Goal: Task Accomplishment & Management: Manage account settings

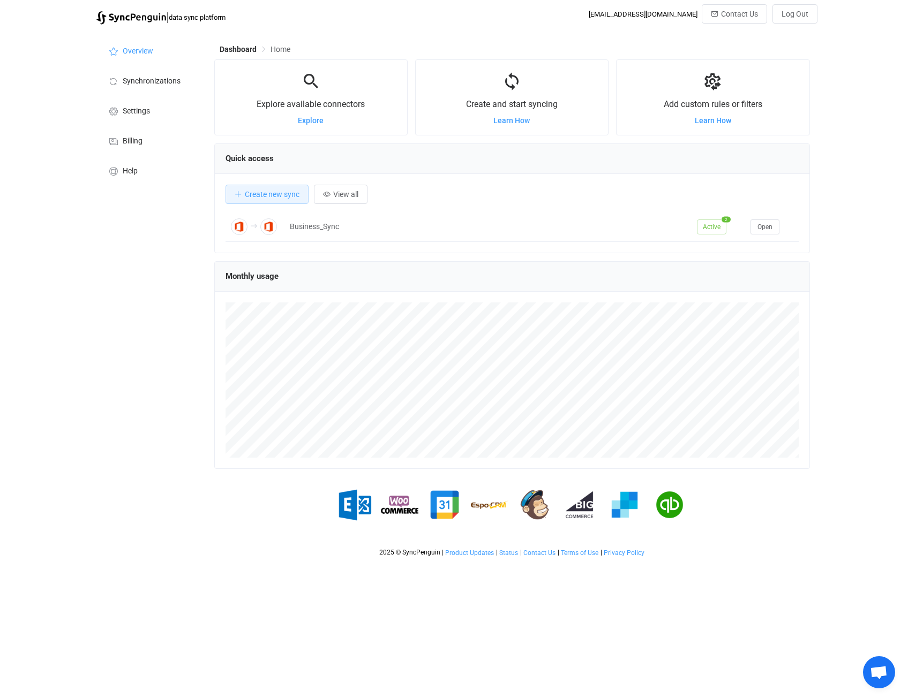
scroll to position [208, 595]
click at [142, 134] on li "Billing" at bounding box center [149, 140] width 107 height 30
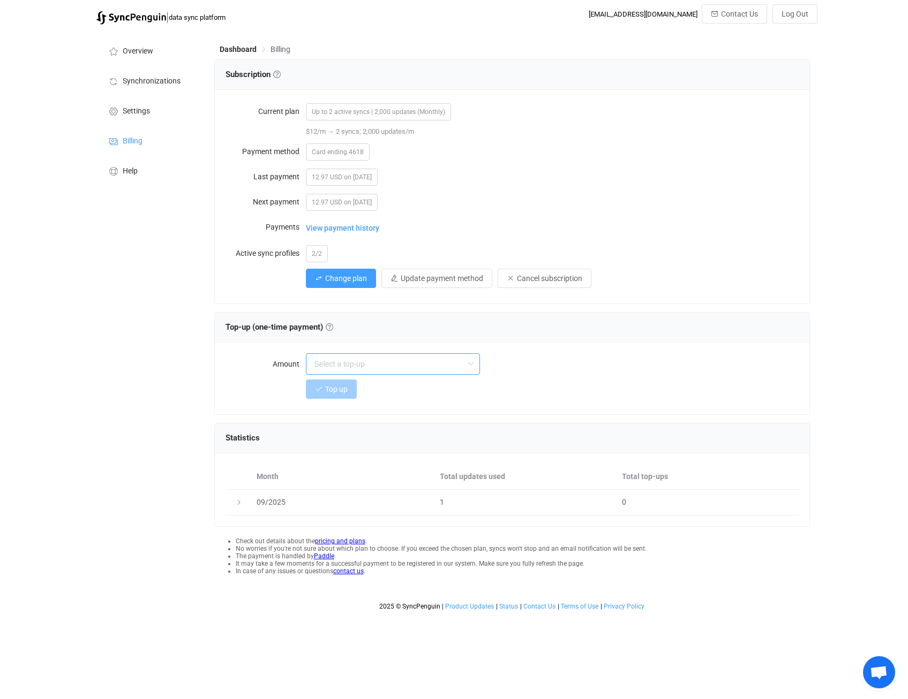
click at [326, 360] on input "text" at bounding box center [393, 363] width 174 height 21
click at [663, 192] on div "12.97 USD on [DATE]" at bounding box center [552, 201] width 493 height 21
type input "Select a top-up"
click at [313, 259] on span "2/2" at bounding box center [317, 253] width 22 height 17
click at [317, 251] on span "2/2" at bounding box center [317, 253] width 22 height 17
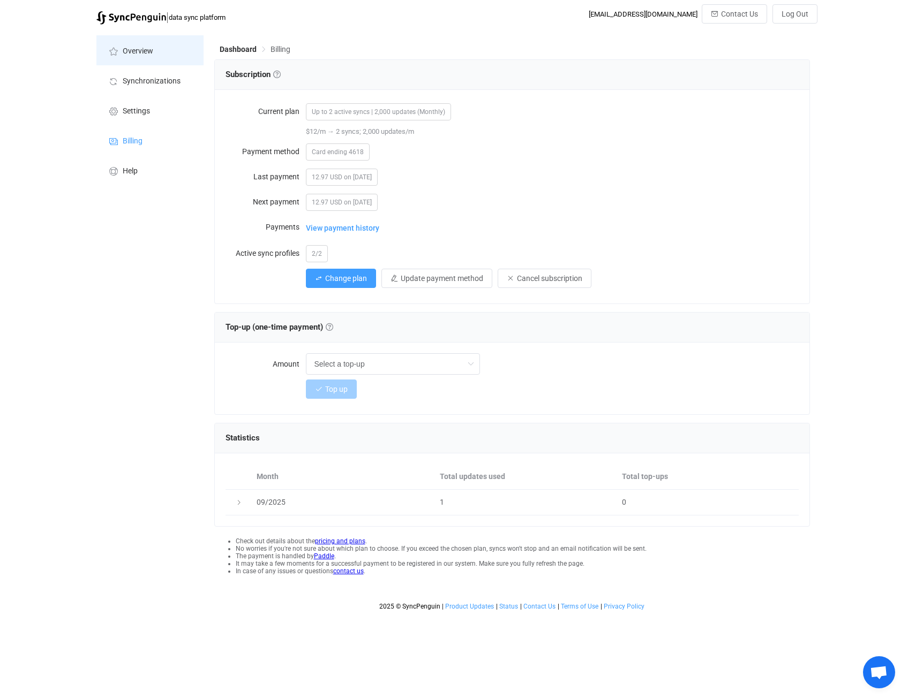
click at [123, 43] on li "Overview" at bounding box center [149, 50] width 107 height 30
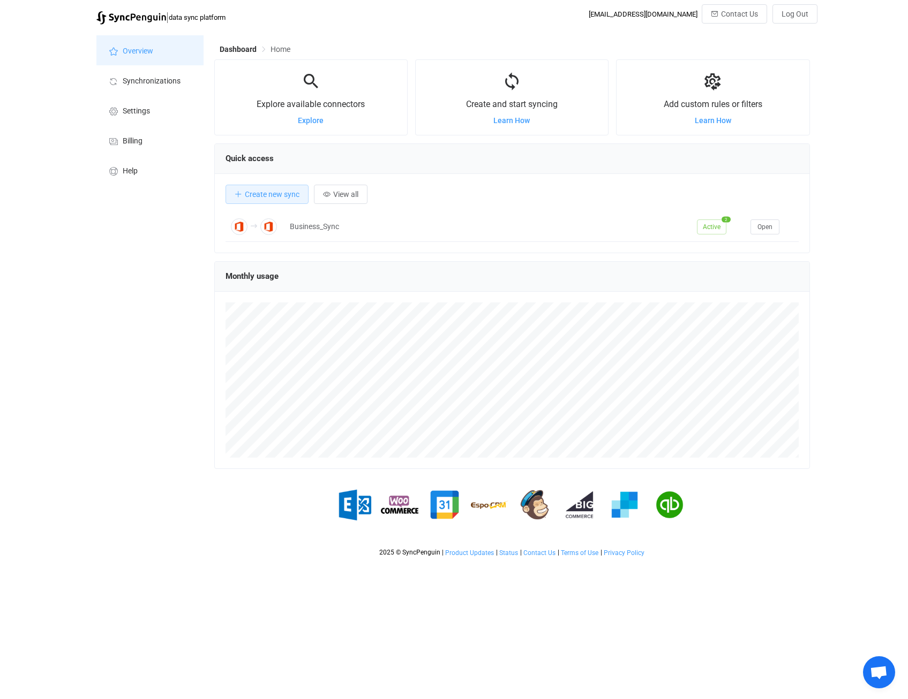
scroll to position [208, 595]
click at [135, 81] on span "Synchronizations" at bounding box center [152, 81] width 58 height 9
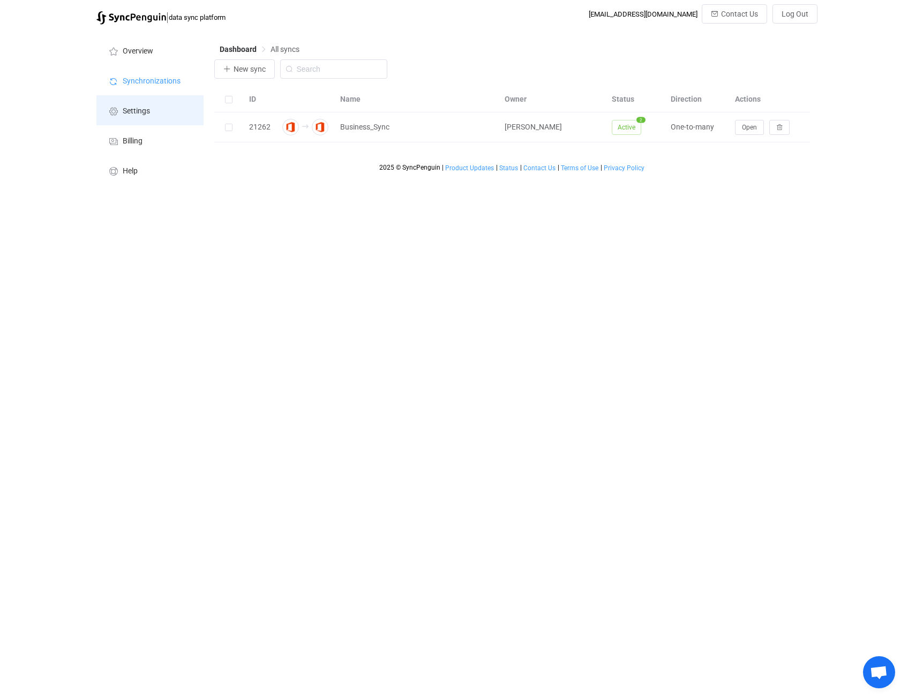
click at [136, 104] on li "Settings" at bounding box center [149, 110] width 107 height 30
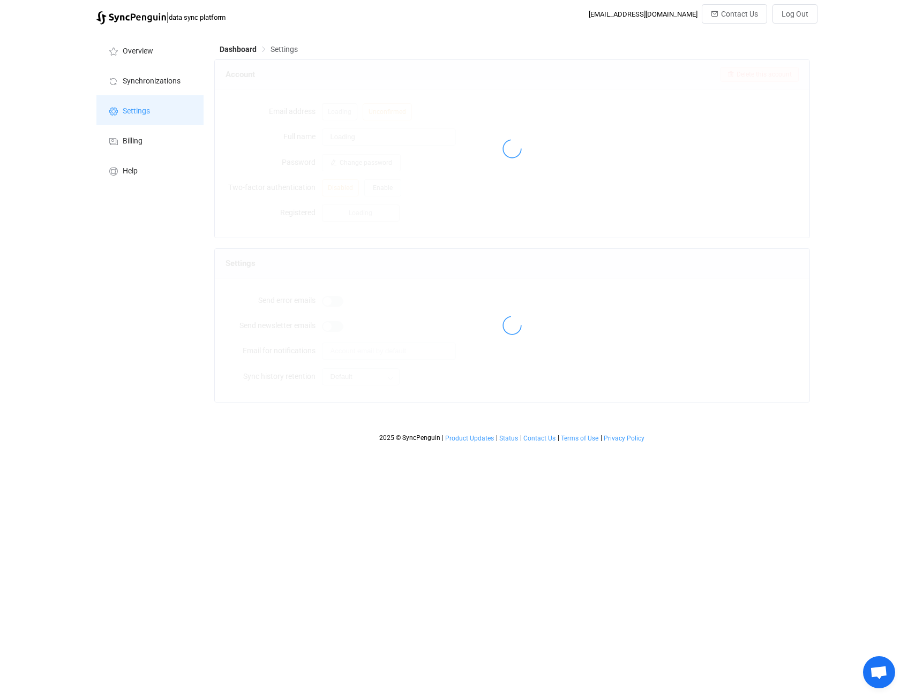
type input "[PERSON_NAME]"
type input "support@okam.ch"
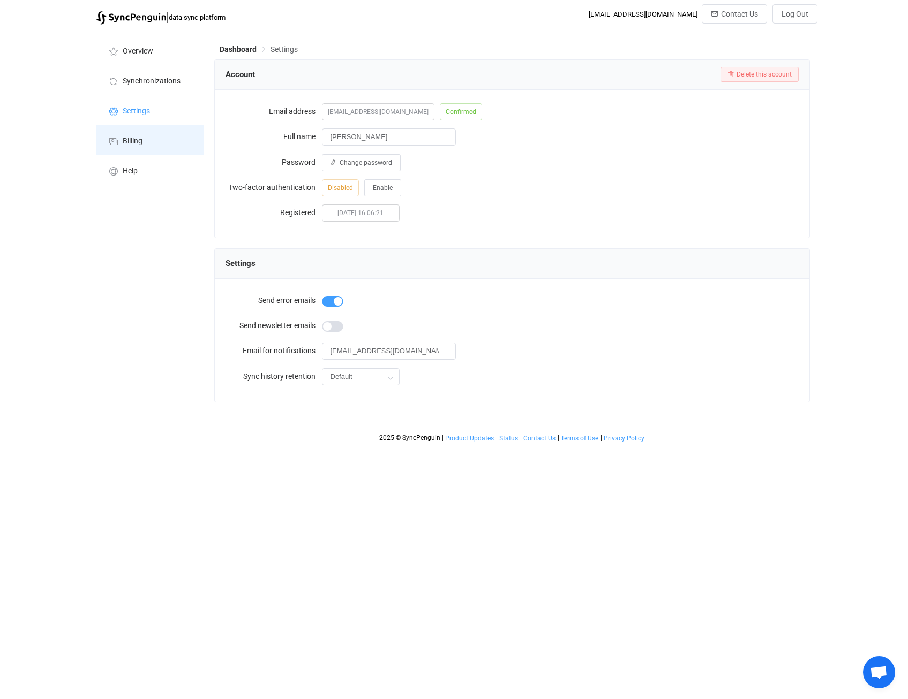
click at [141, 137] on span "Billing" at bounding box center [133, 141] width 20 height 9
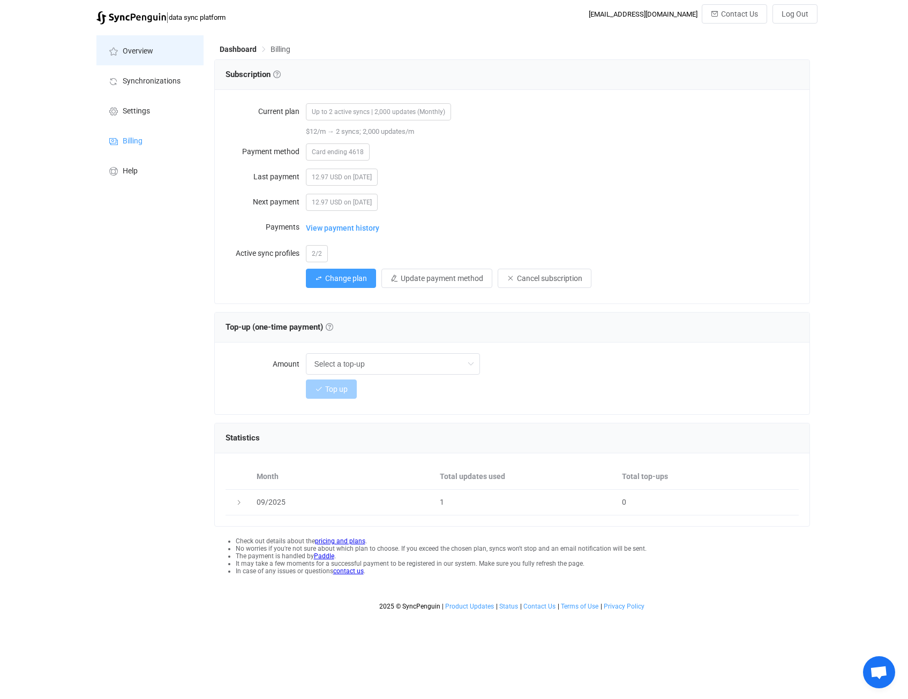
click at [138, 50] on span "Overview" at bounding box center [138, 51] width 31 height 9
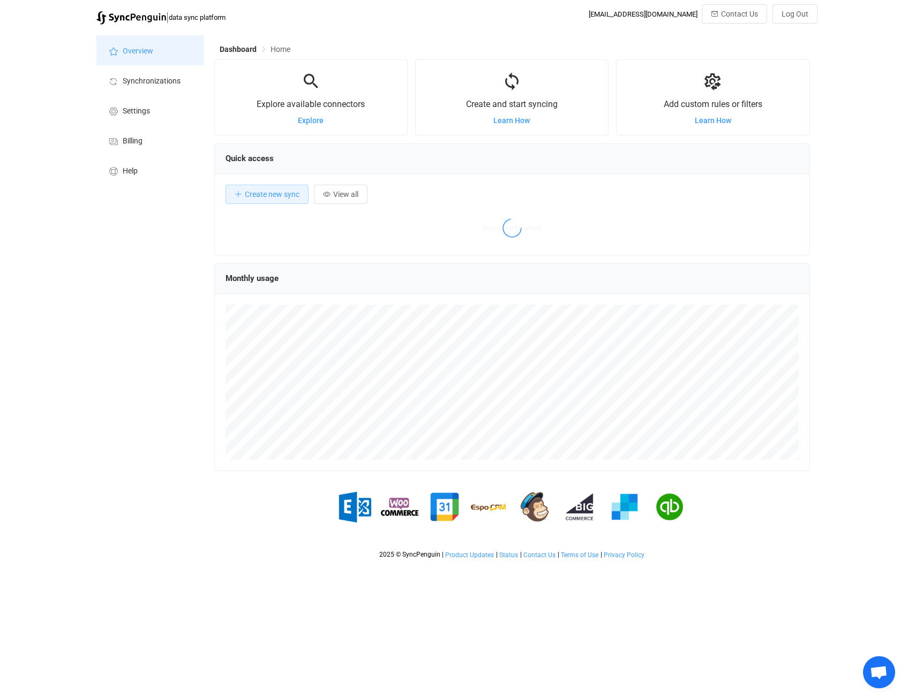
scroll to position [208, 595]
click at [135, 78] on span "Synchronizations" at bounding box center [152, 81] width 58 height 9
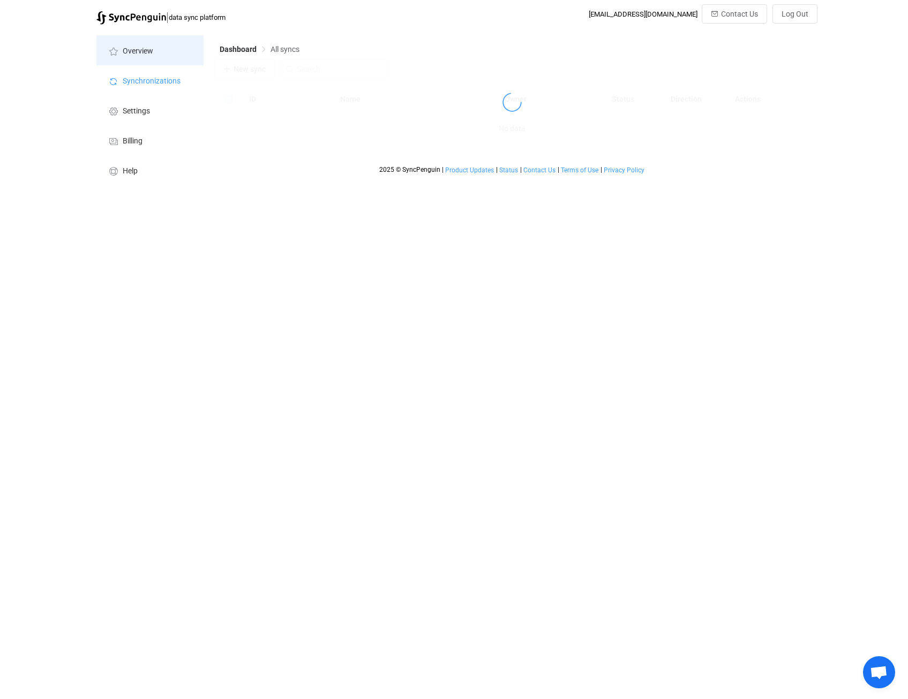
click at [162, 48] on li "Overview" at bounding box center [149, 50] width 107 height 30
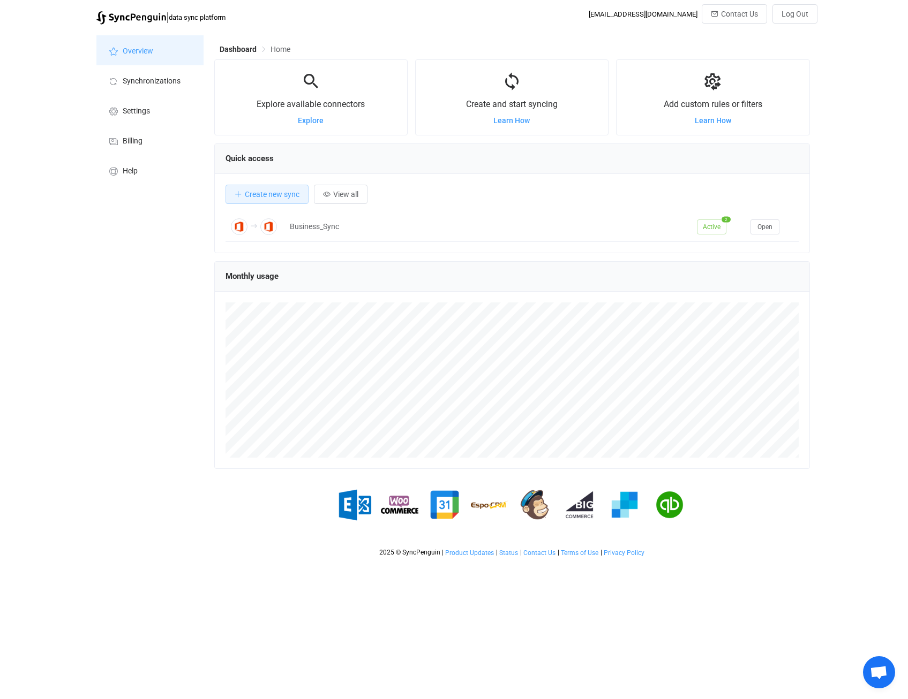
scroll to position [208, 595]
click at [138, 113] on span "Settings" at bounding box center [136, 111] width 27 height 9
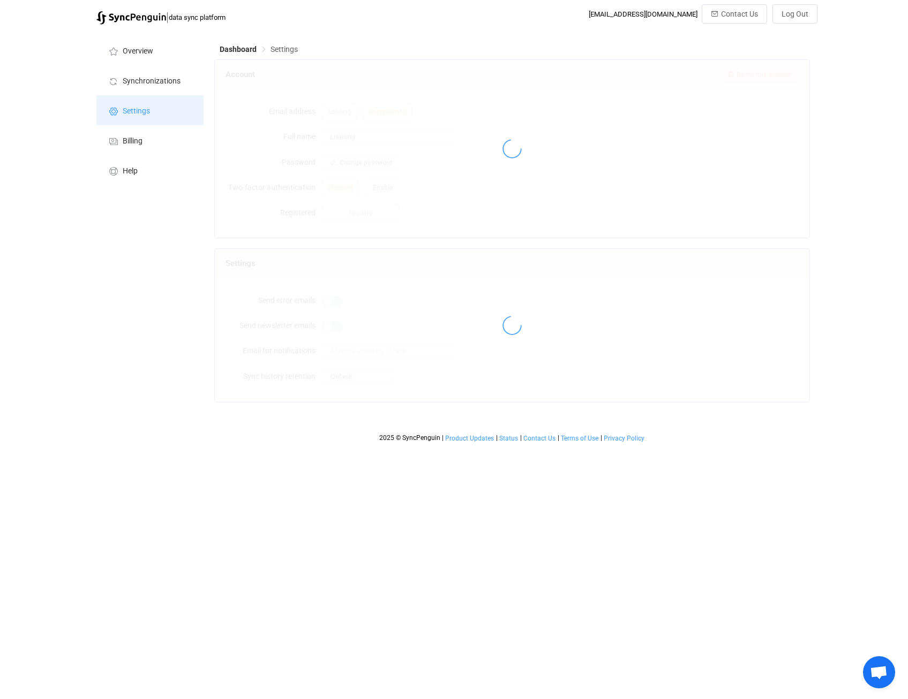
type input "[PERSON_NAME]"
type input "support@okam.ch"
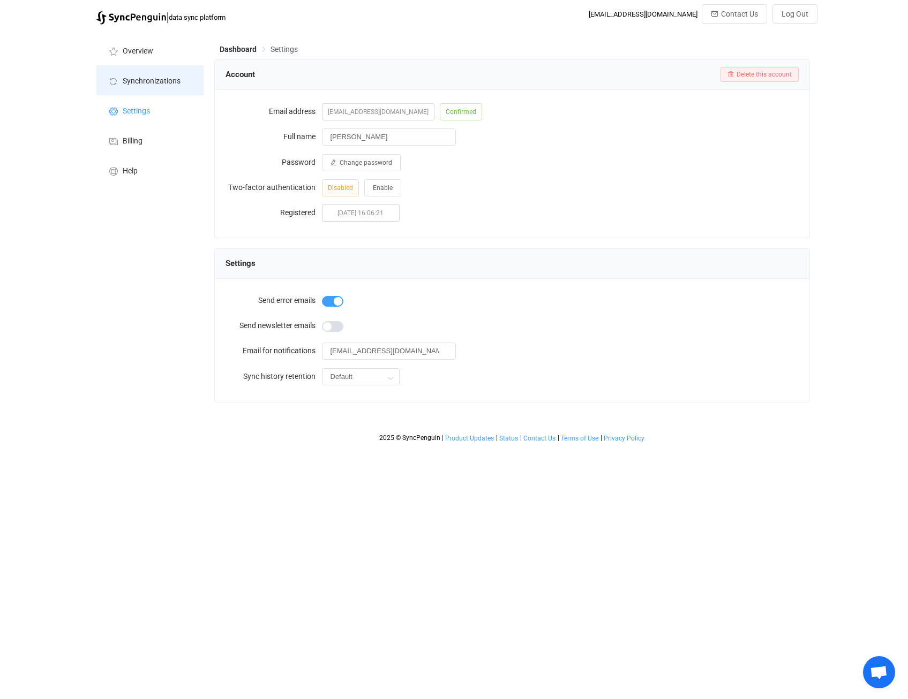
click at [134, 85] on span "Synchronizations" at bounding box center [152, 81] width 58 height 9
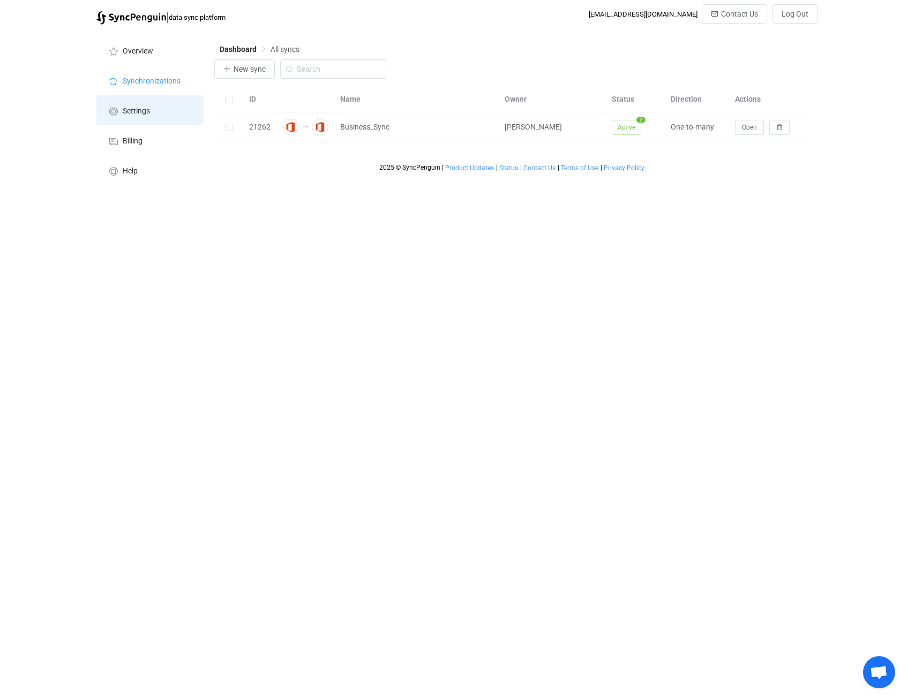
click at [115, 103] on li "Settings" at bounding box center [149, 110] width 107 height 30
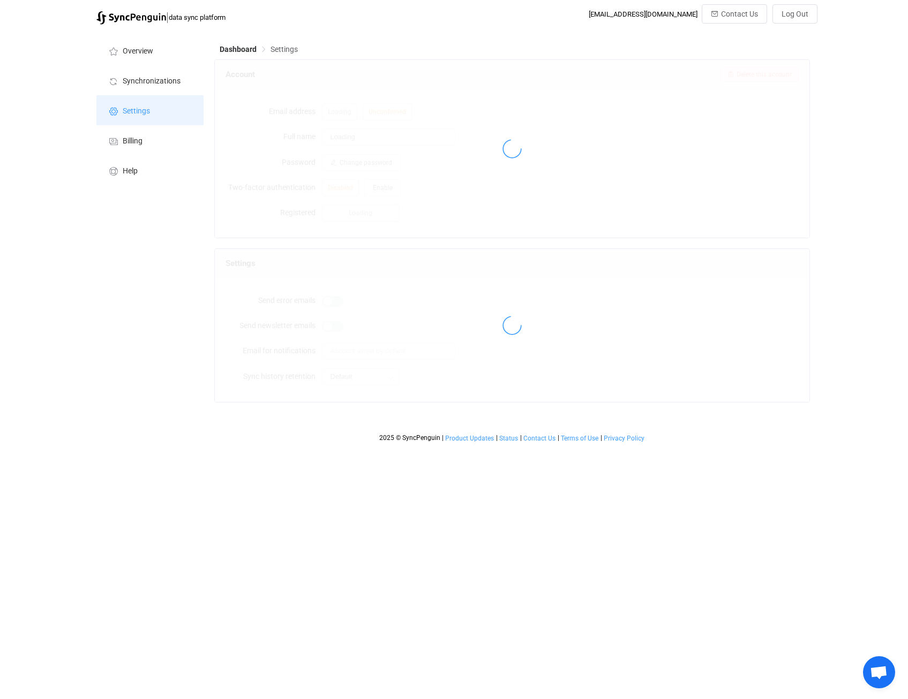
type input "[PERSON_NAME]"
type input "support@okam.ch"
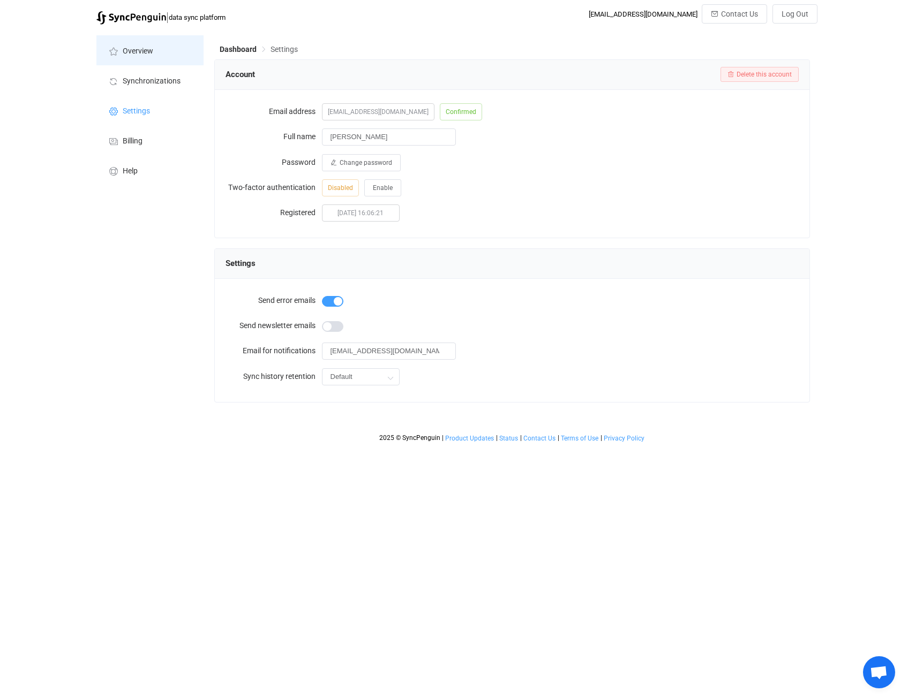
click at [135, 42] on li "Overview" at bounding box center [149, 50] width 107 height 30
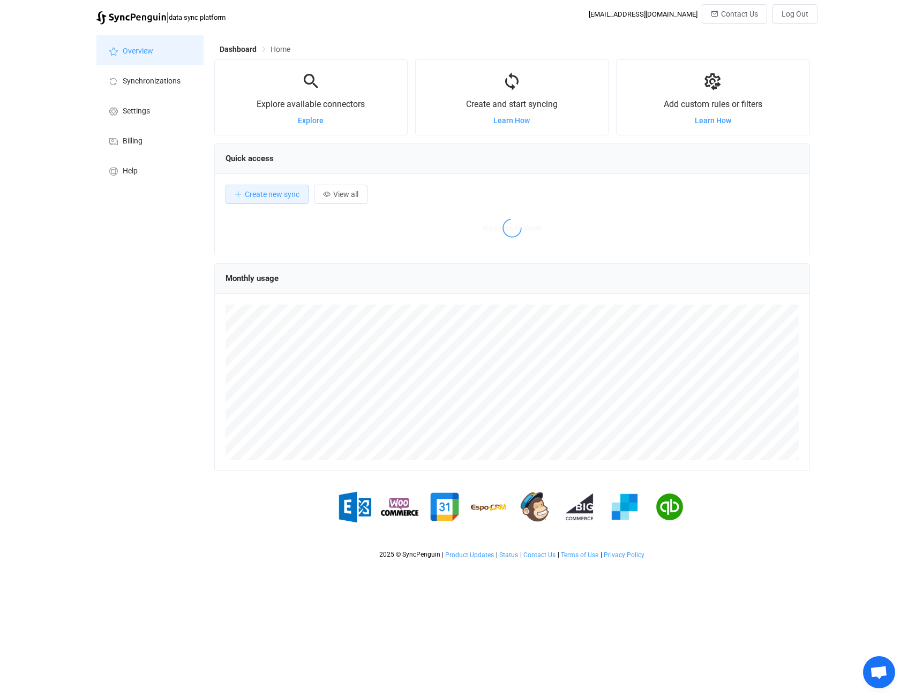
scroll to position [208, 595]
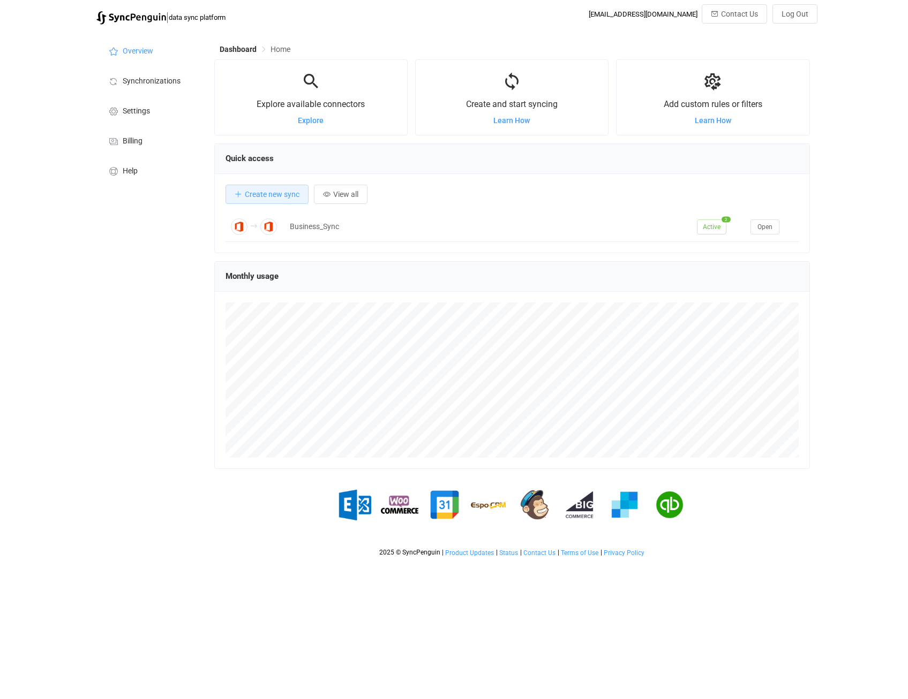
scroll to position [208, 595]
click at [269, 200] on button "Create new sync" at bounding box center [266, 194] width 83 height 19
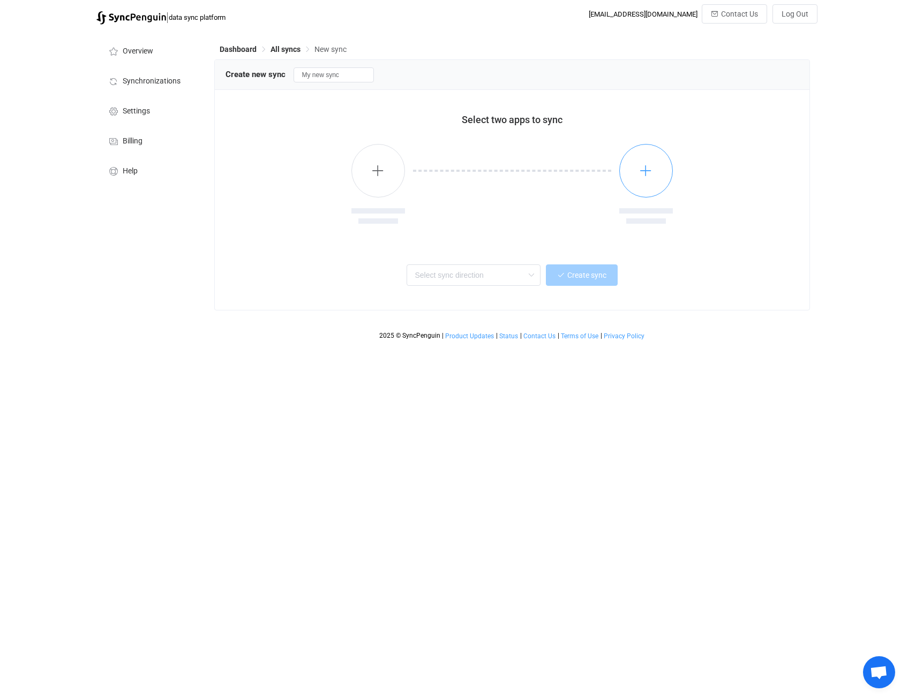
click at [643, 182] on button "button" at bounding box center [646, 171] width 54 height 54
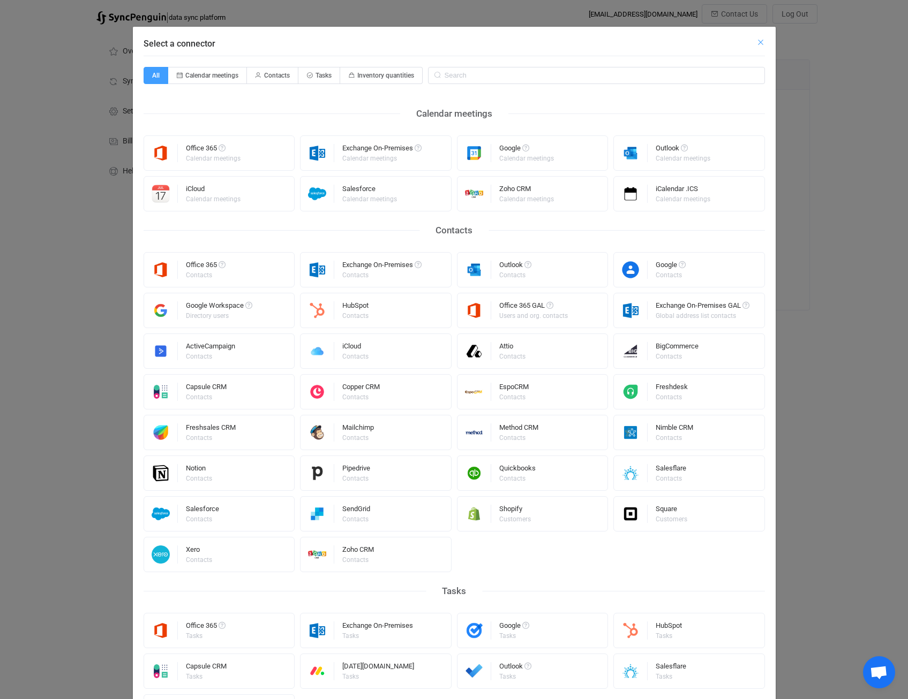
click at [756, 42] on icon "Close" at bounding box center [760, 42] width 9 height 9
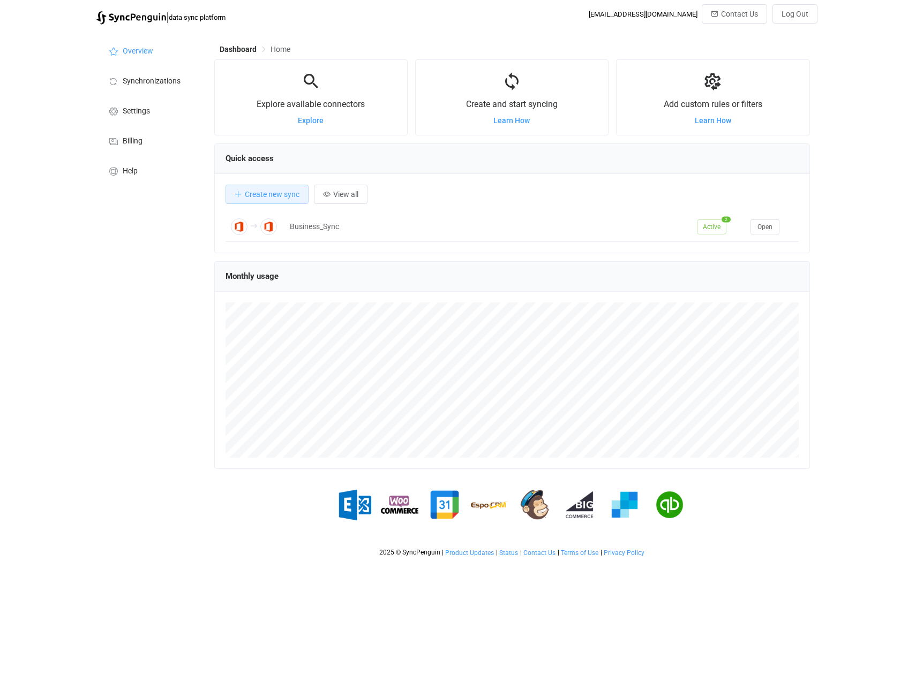
scroll to position [208, 595]
click at [271, 189] on button "Create new sync" at bounding box center [266, 194] width 83 height 19
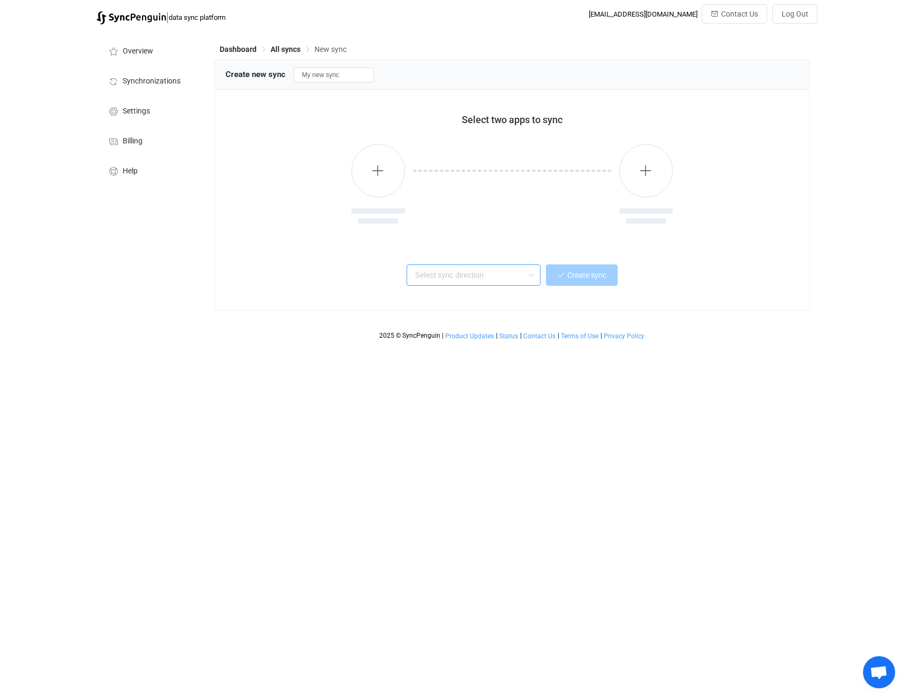
click at [496, 274] on input "text" at bounding box center [473, 274] width 134 height 21
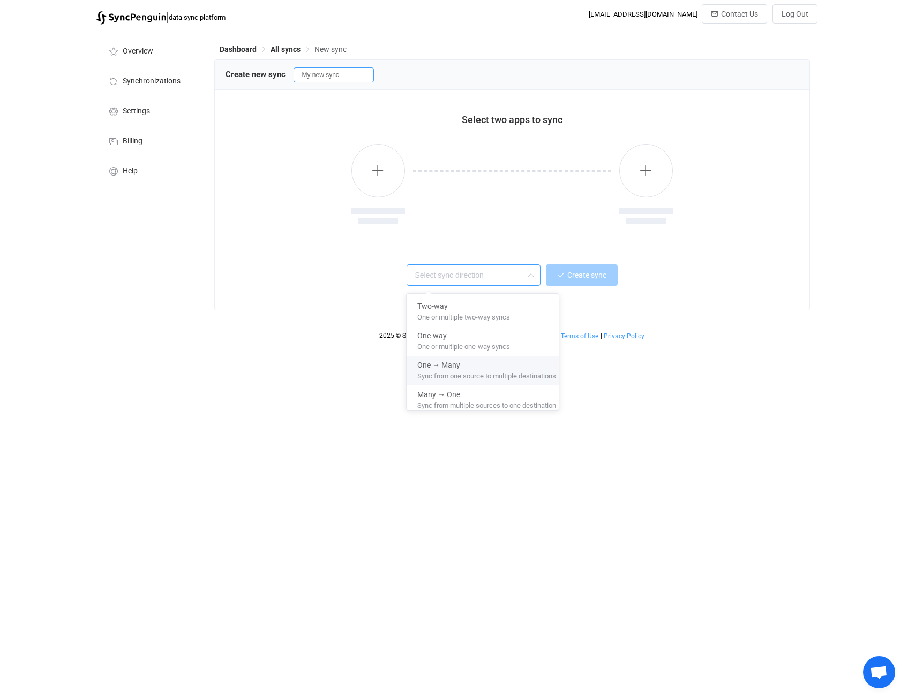
click at [327, 76] on input "My new sync" at bounding box center [333, 74] width 80 height 15
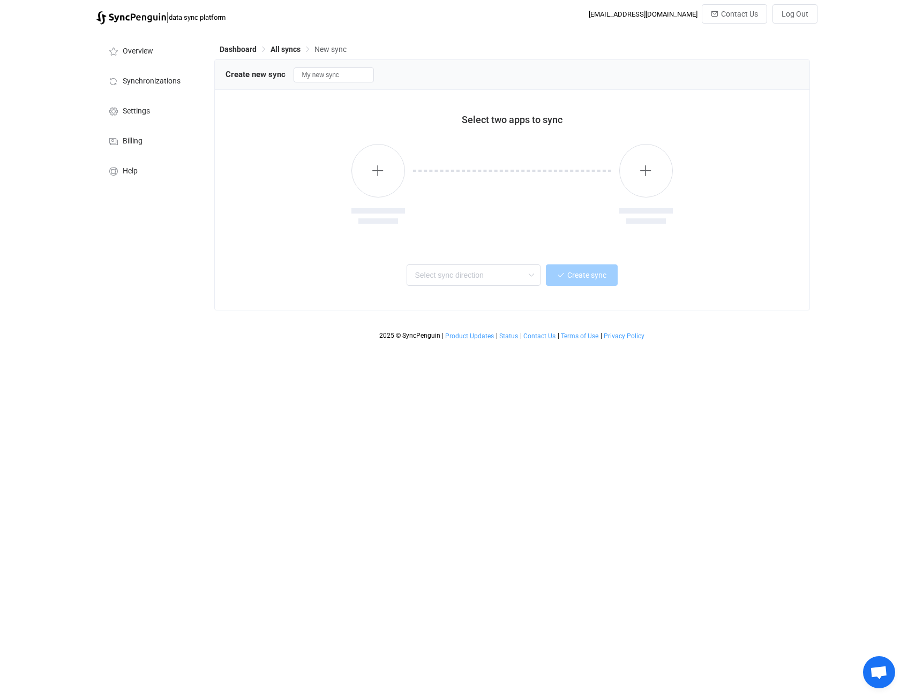
click at [678, 163] on div at bounding box center [511, 186] width 573 height 110
click at [638, 175] on button "button" at bounding box center [646, 171] width 54 height 54
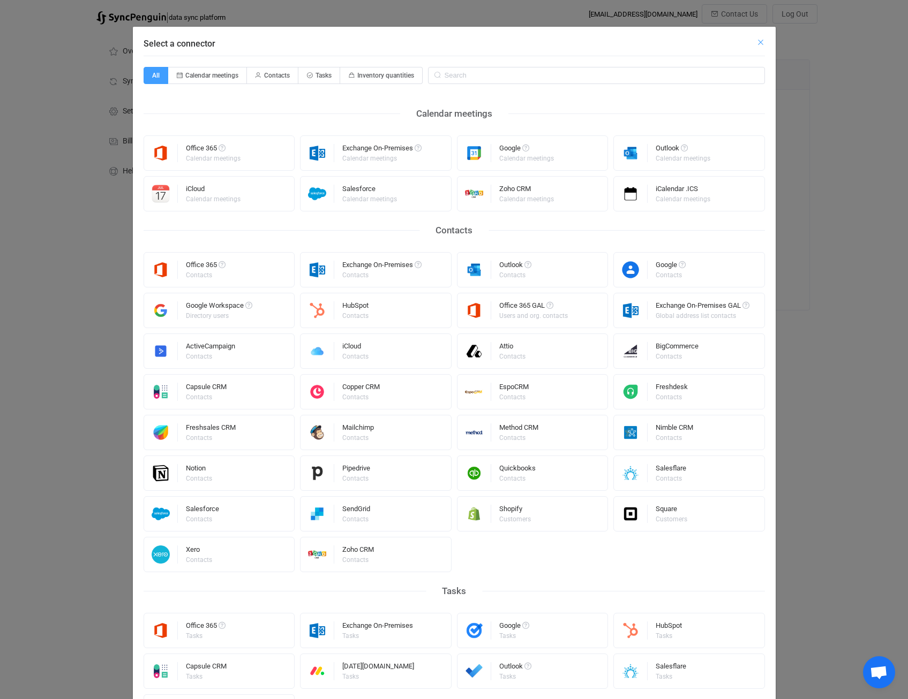
click at [756, 43] on icon "Close" at bounding box center [760, 42] width 9 height 9
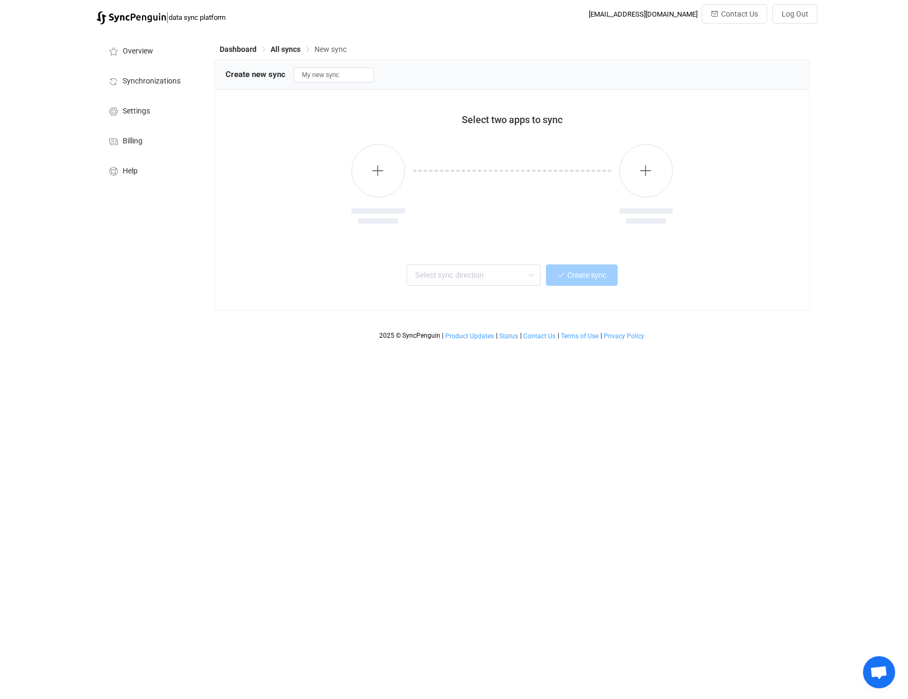
click at [241, 49] on span "Dashboard" at bounding box center [238, 49] width 37 height 9
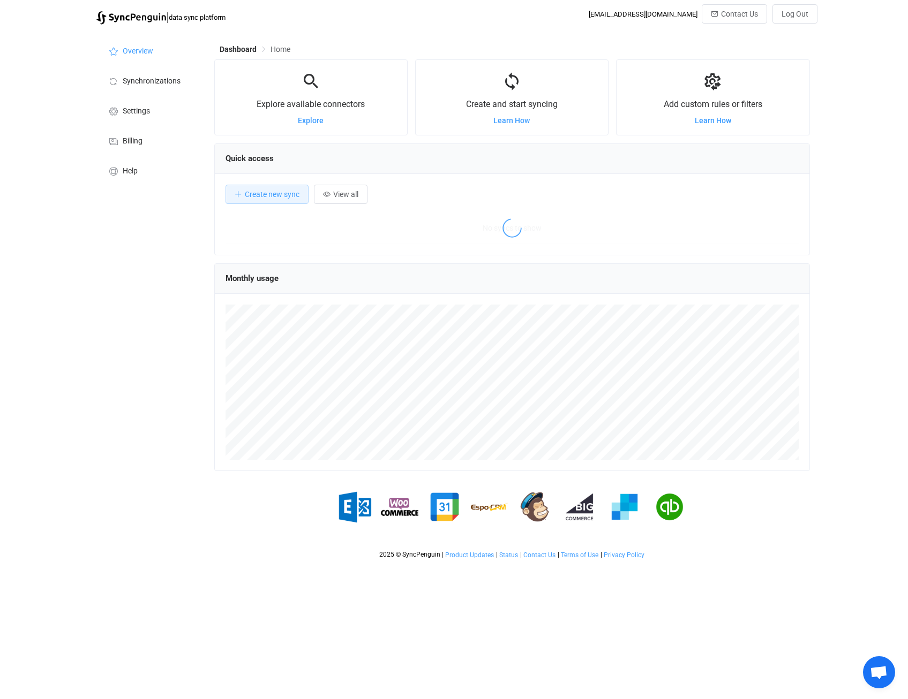
scroll to position [208, 595]
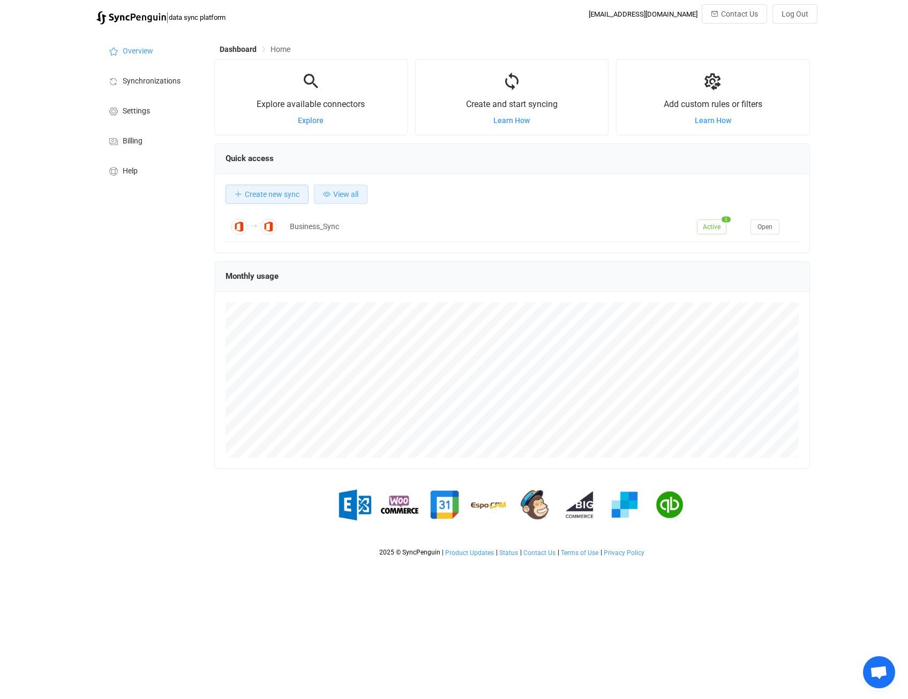
click at [359, 198] on button "View all" at bounding box center [341, 194] width 54 height 19
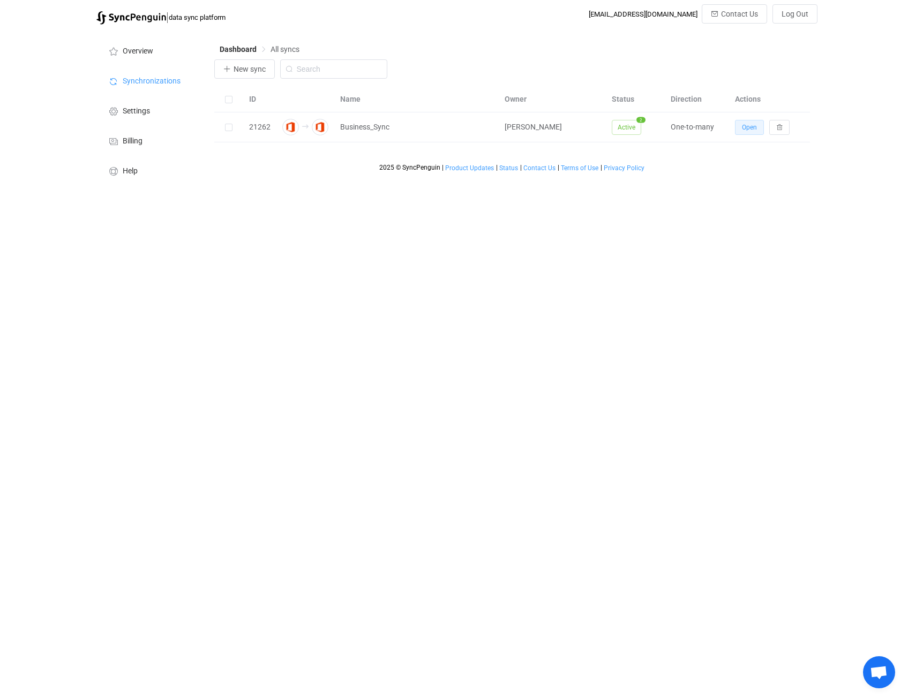
click at [758, 129] on button "Open" at bounding box center [749, 127] width 29 height 15
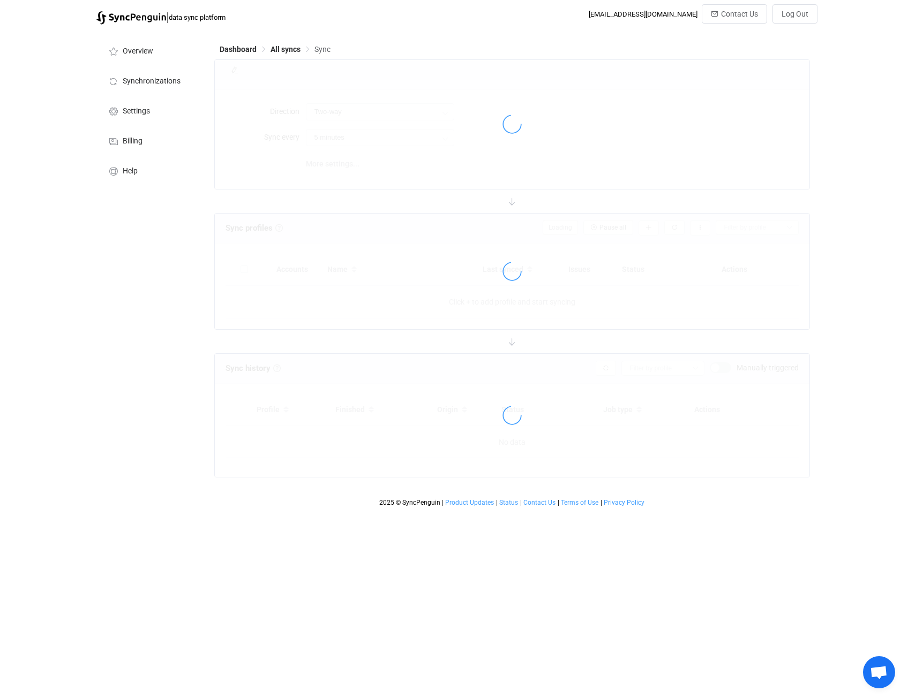
type input "A → B (one to many)"
type input "1 hour"
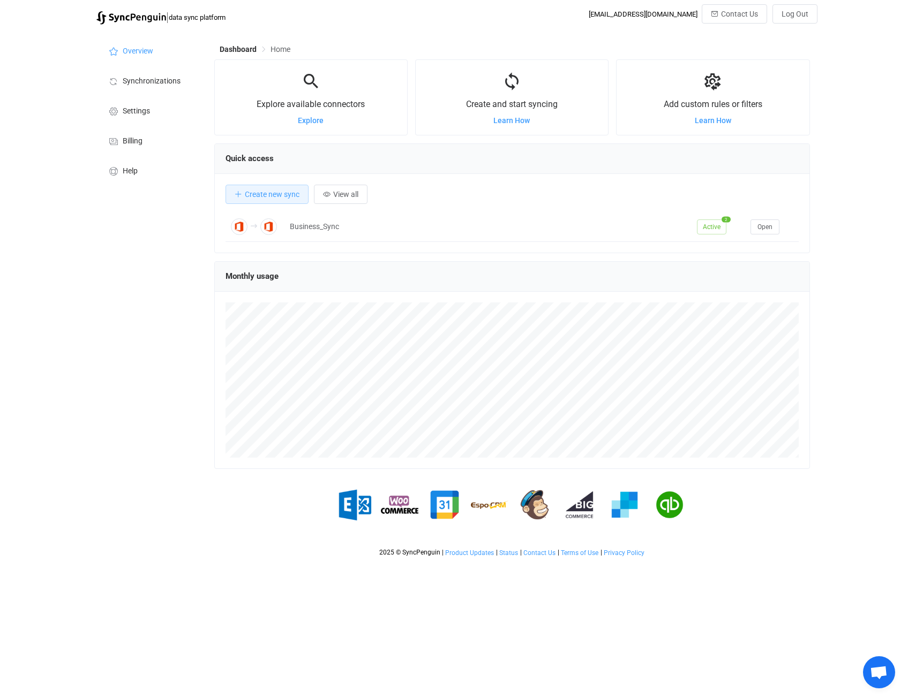
scroll to position [208, 595]
click at [258, 196] on span "Create new sync" at bounding box center [272, 194] width 55 height 9
click at [125, 139] on span "Billing" at bounding box center [133, 141] width 20 height 9
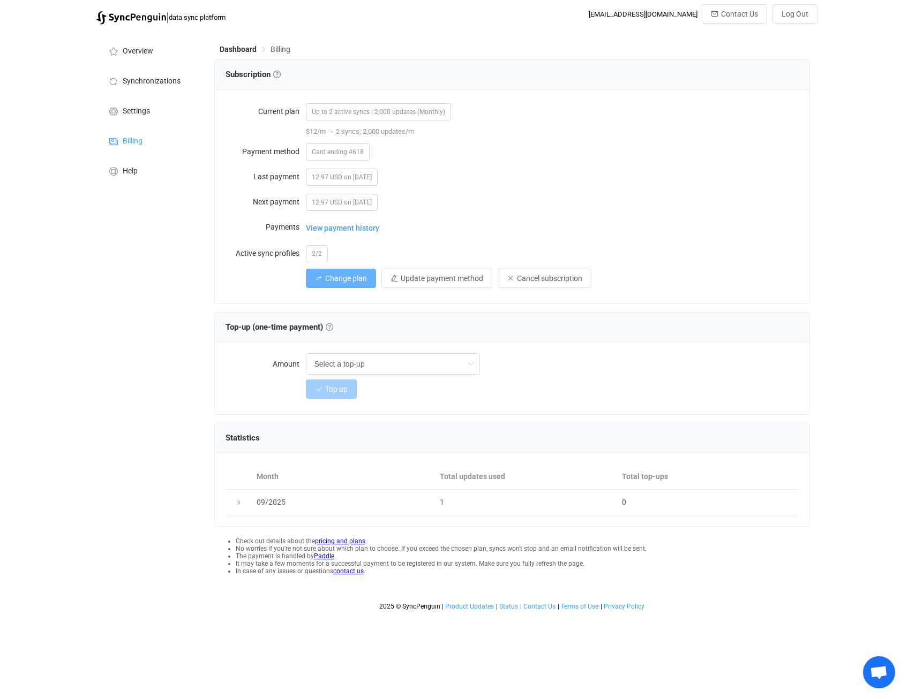
click at [362, 280] on span "Change plan" at bounding box center [346, 278] width 42 height 9
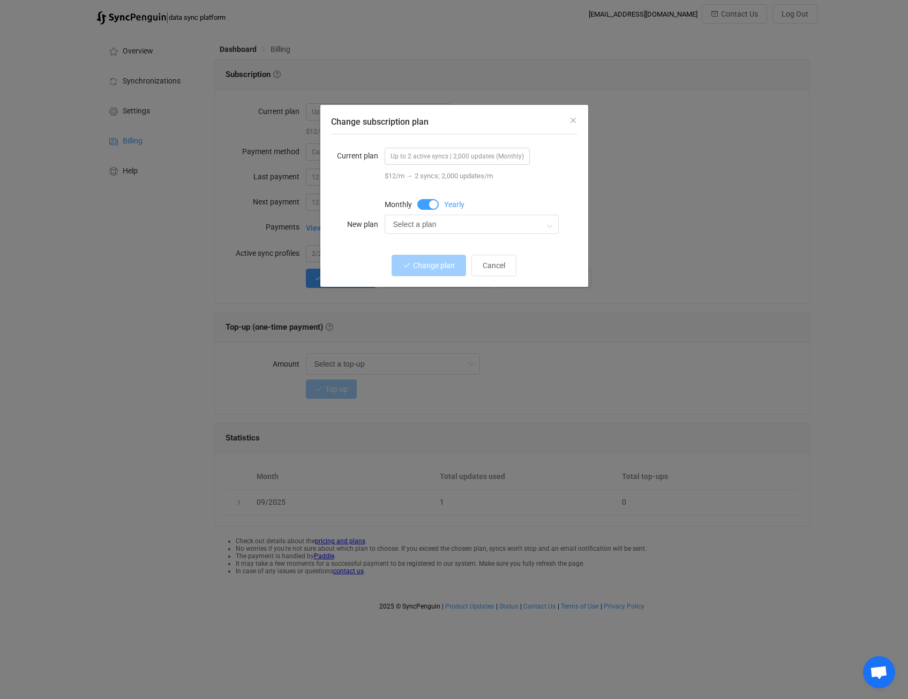
drag, startPoint x: 421, startPoint y: 202, endPoint x: 426, endPoint y: 212, distance: 10.5
click at [421, 203] on span "Change subscription plan" at bounding box center [427, 204] width 21 height 11
click at [448, 225] on input "Select a plan" at bounding box center [471, 224] width 174 height 19
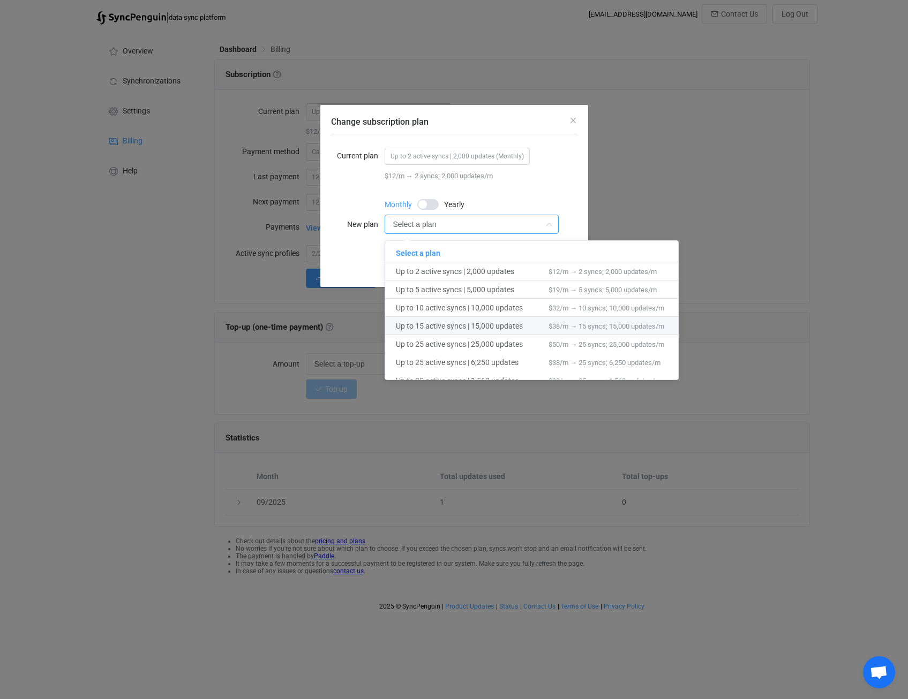
click at [440, 322] on span "Up to 15 active syncs | 15,000 updates" at bounding box center [472, 326] width 153 height 18
type input "Up to 15 active syncs | 15,000 updates"
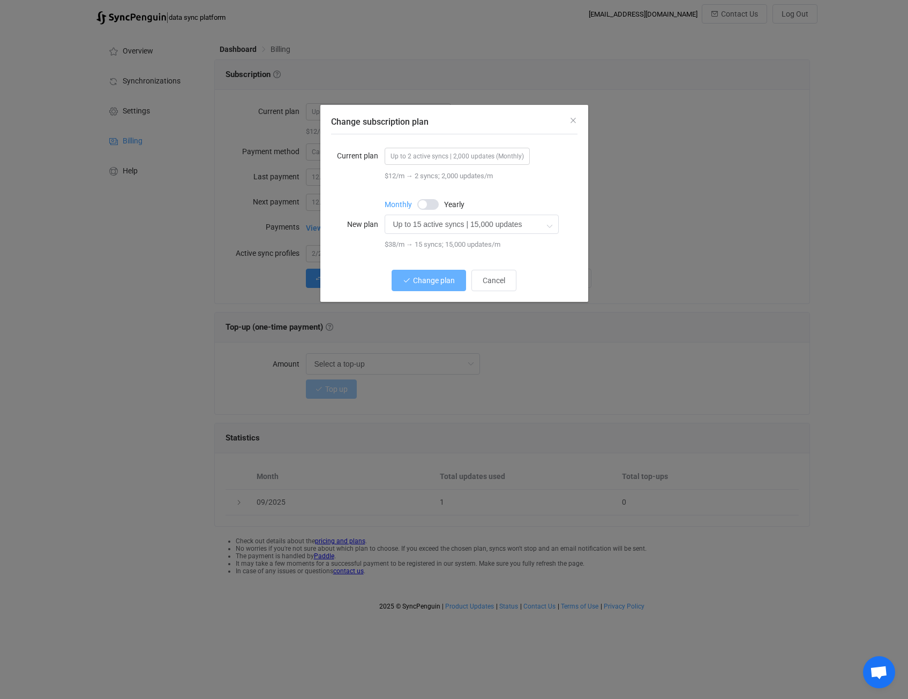
click at [425, 276] on span "Change plan" at bounding box center [434, 280] width 42 height 9
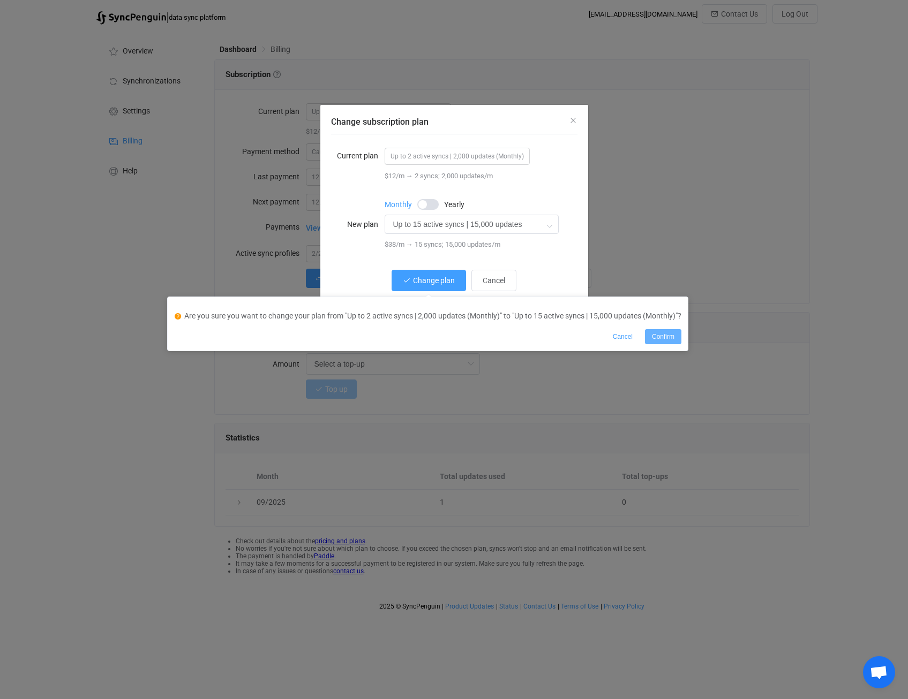
click at [660, 337] on span "Confirm" at bounding box center [663, 336] width 22 height 7
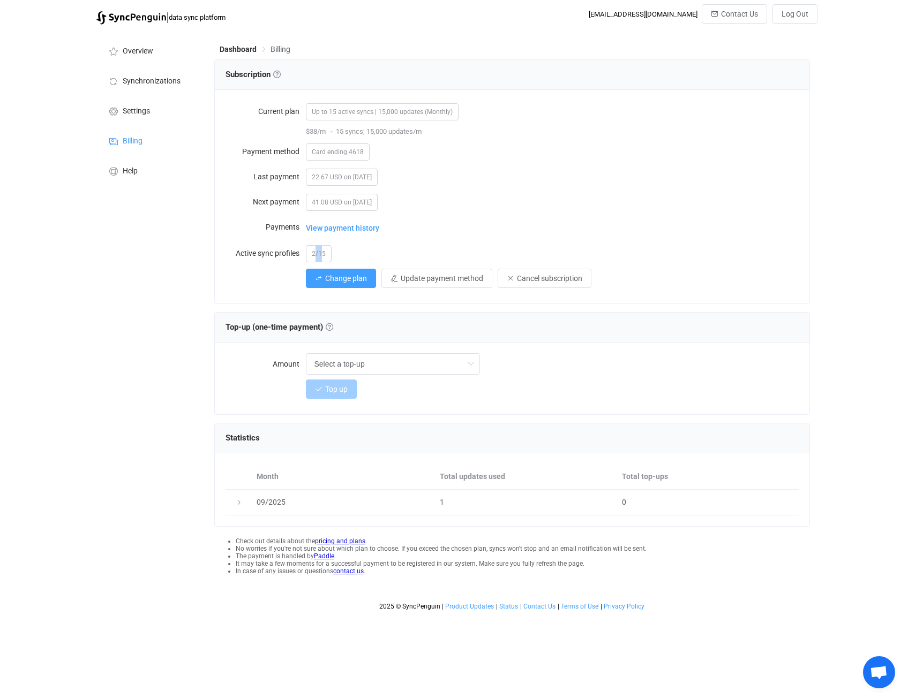
drag, startPoint x: 323, startPoint y: 249, endPoint x: 313, endPoint y: 252, distance: 9.9
click at [313, 252] on span "2/15" at bounding box center [319, 253] width 26 height 17
drag, startPoint x: 313, startPoint y: 252, endPoint x: 323, endPoint y: 249, distance: 10.4
click at [323, 249] on span "2/15" at bounding box center [319, 253] width 26 height 17
drag, startPoint x: 326, startPoint y: 250, endPoint x: 300, endPoint y: 254, distance: 26.1
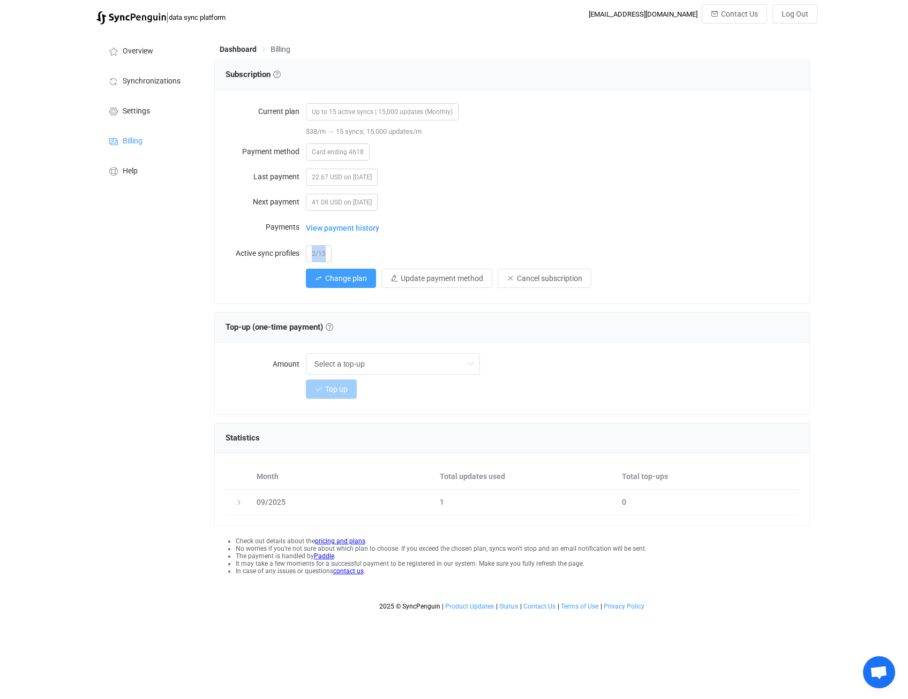
click at [300, 254] on div "Active sync profiles 2/15" at bounding box center [511, 253] width 573 height 21
click at [726, 208] on div "41.08 USD on 2025-09-28" at bounding box center [552, 201] width 493 height 21
